Goal: Information Seeking & Learning: Learn about a topic

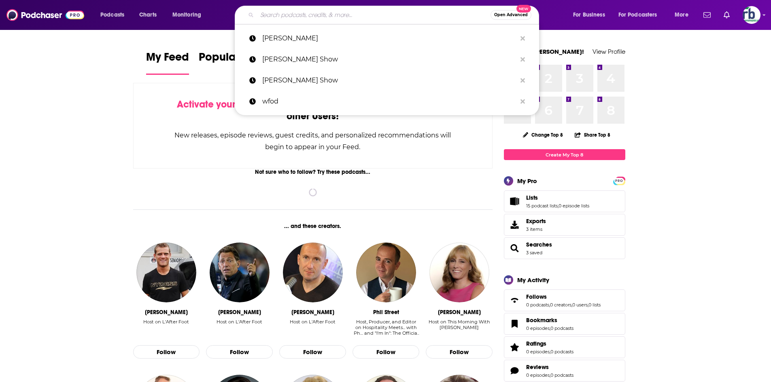
click at [360, 14] on input "Search podcasts, credits, & more..." at bounding box center [374, 14] width 234 height 13
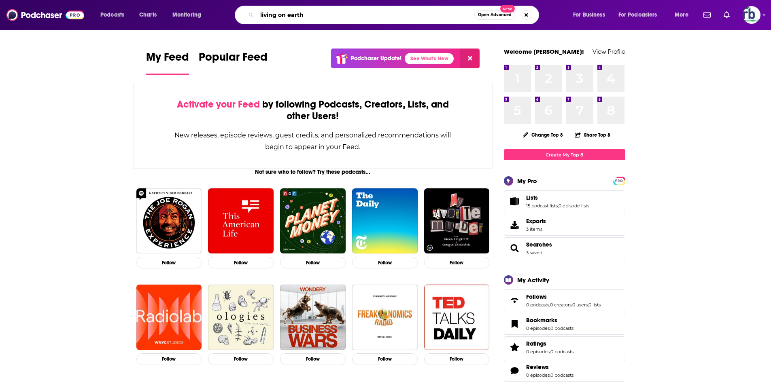
type input "living on earth"
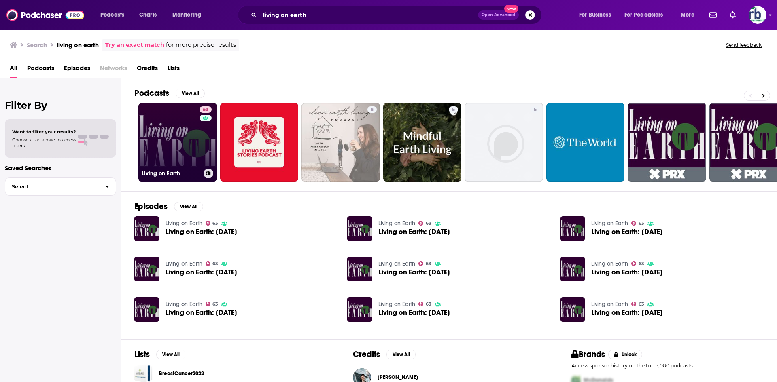
click at [198, 142] on link "63 Living on Earth" at bounding box center [177, 142] width 79 height 79
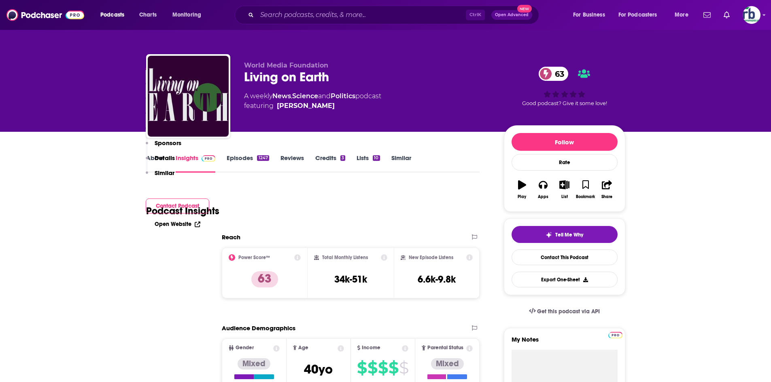
click at [371, 255] on div "Total Monthly Listens 34k-51k" at bounding box center [350, 273] width 73 height 37
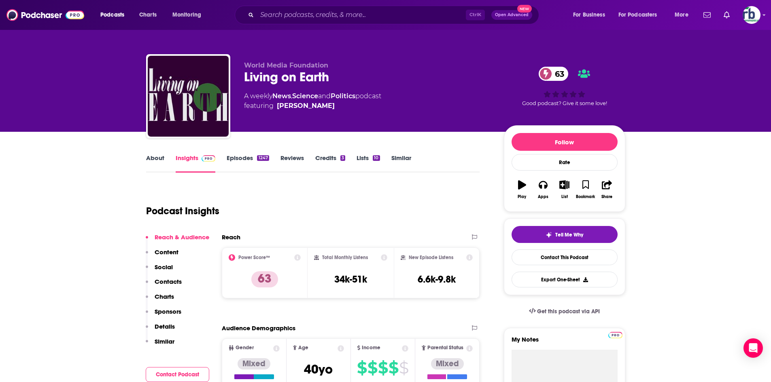
click at [161, 159] on link "About" at bounding box center [155, 163] width 18 height 19
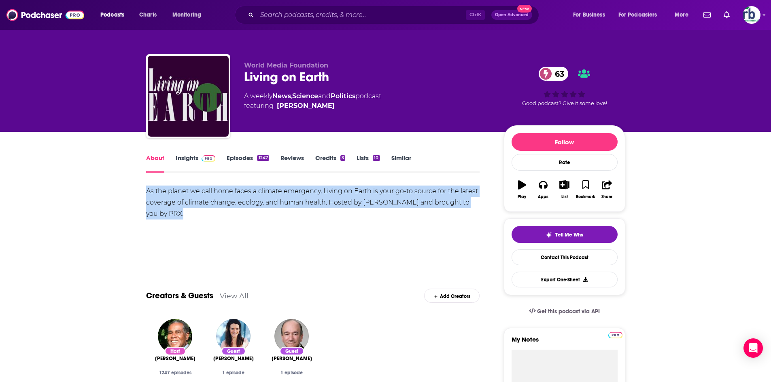
drag, startPoint x: 143, startPoint y: 192, endPoint x: 174, endPoint y: 217, distance: 40.0
copy div "As the planet we call home faces a climate emergency, Living on Earth is your g…"
click at [40, 16] on img at bounding box center [45, 14] width 78 height 15
